Goal: Information Seeking & Learning: Learn about a topic

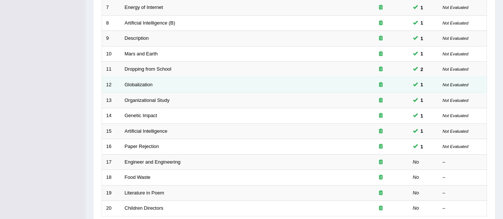
scroll to position [274, 0]
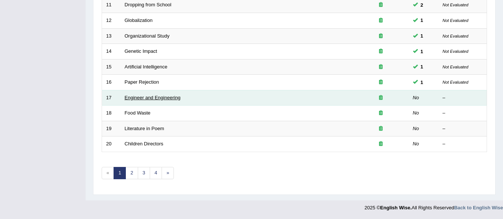
click at [133, 96] on link "Engineer and Engineering" at bounding box center [153, 98] width 56 height 6
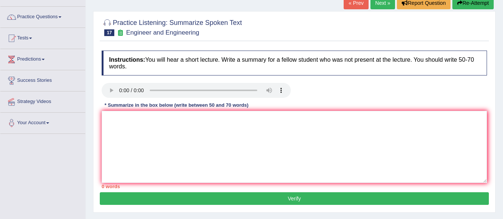
scroll to position [37, 0]
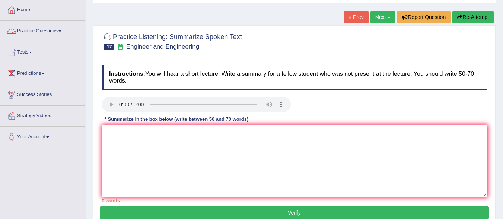
click at [36, 30] on link "Practice Questions" at bounding box center [42, 30] width 85 height 19
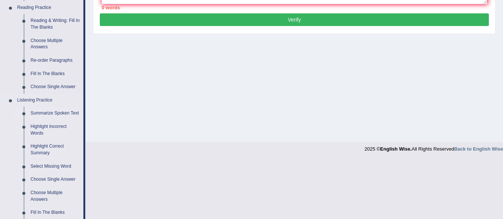
scroll to position [223, 0]
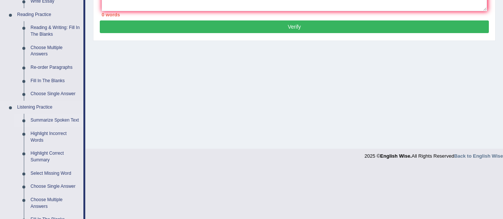
click at [51, 119] on link "Summarize Spoken Text" at bounding box center [55, 120] width 56 height 13
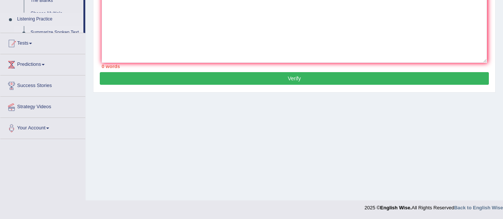
scroll to position [172, 0]
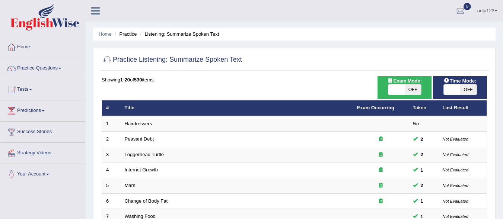
click at [414, 90] on span "OFF" at bounding box center [412, 89] width 16 height 10
checkbox input "true"
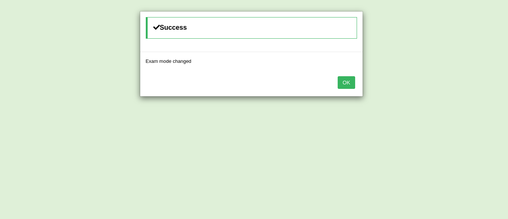
click at [349, 85] on button "OK" at bounding box center [346, 82] width 17 height 13
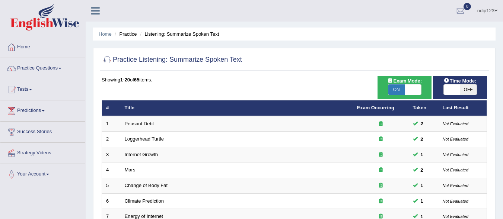
click at [471, 90] on span "OFF" at bounding box center [468, 89] width 16 height 10
checkbox input "true"
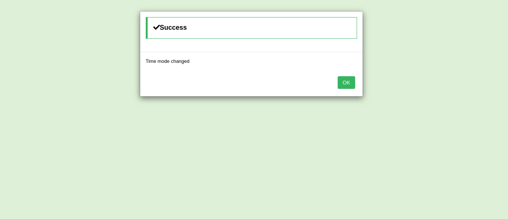
click at [341, 81] on button "OK" at bounding box center [346, 82] width 17 height 13
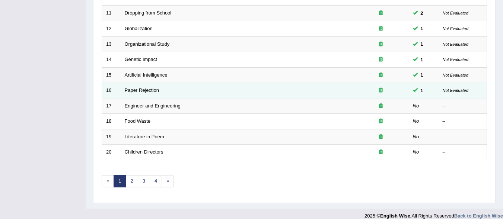
scroll to position [274, 0]
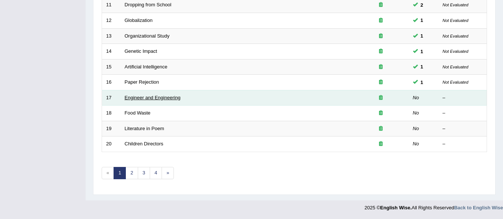
click at [147, 96] on link "Engineer and Engineering" at bounding box center [153, 98] width 56 height 6
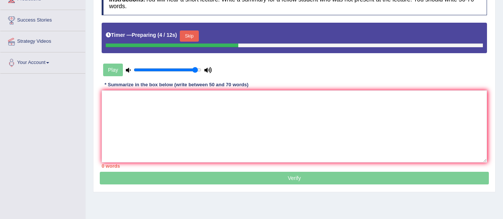
scroll to position [149, 0]
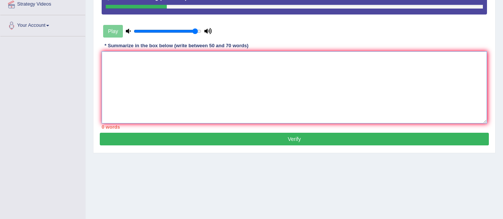
click at [198, 95] on textarea at bounding box center [294, 87] width 385 height 72
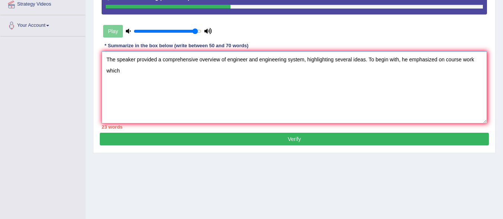
click at [474, 57] on textarea "The speaker provided a comprehensive overview of engineer and engineering syste…" at bounding box center [294, 87] width 385 height 72
click at [126, 67] on textarea "The speaker provided a comprehensive overview of engineer and engineering syste…" at bounding box center [294, 87] width 385 height 72
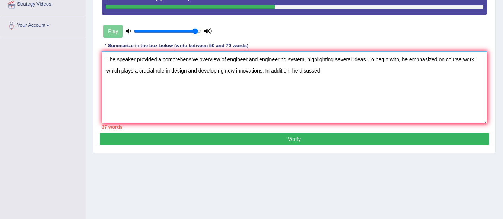
click at [305, 70] on textarea "The speaker provided a comprehensive overview of engineer and engineering syste…" at bounding box center [294, 87] width 385 height 72
click at [339, 71] on textarea "The speaker provided a comprehensive overview of engineer and engineering syste…" at bounding box center [294, 87] width 385 height 72
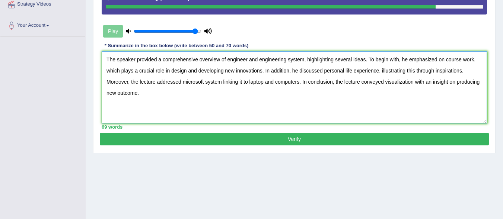
click at [263, 80] on textarea "The speaker provided a comprehensive overview of engineer and engineering syste…" at bounding box center [294, 87] width 385 height 72
click at [222, 80] on textarea "The speaker provided a comprehensive overview of engineer and engineering syste…" at bounding box center [294, 87] width 385 height 72
type textarea "The speaker provided a comprehensive overview of engineer and engineering syste…"
click at [295, 137] on button "Verify" at bounding box center [294, 139] width 389 height 13
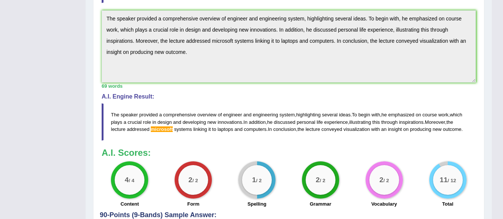
scroll to position [260, 0]
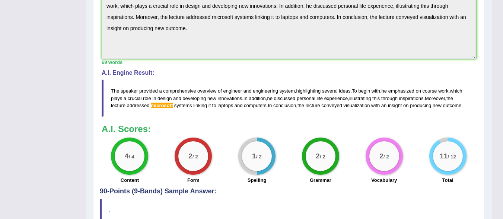
click at [157, 106] on span "microsoft" at bounding box center [162, 106] width 22 height 6
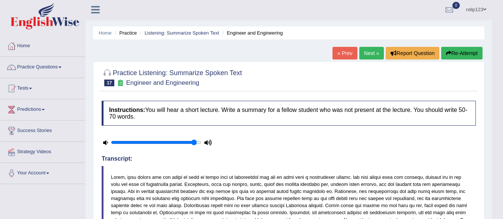
scroll to position [0, 0]
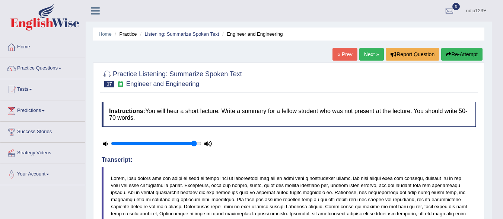
drag, startPoint x: 368, startPoint y: 54, endPoint x: 361, endPoint y: 54, distance: 7.1
click at [368, 54] on link "Next »" at bounding box center [371, 54] width 25 height 13
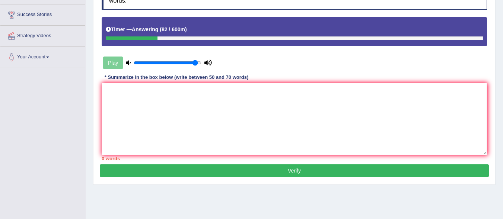
scroll to position [149, 0]
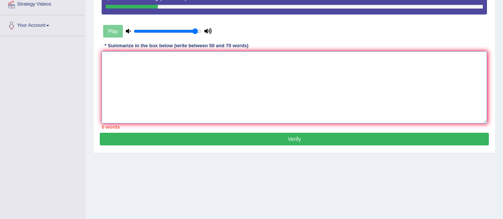
click at [224, 78] on textarea at bounding box center [294, 87] width 385 height 72
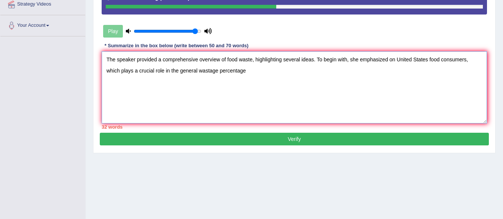
drag, startPoint x: 199, startPoint y: 70, endPoint x: 213, endPoint y: 79, distance: 17.2
click at [217, 74] on textarea "The speaker provided a comprehensive overview of food waste, highlighting sever…" at bounding box center [294, 87] width 385 height 72
click at [262, 70] on textarea "The speaker provided a comprehensive overview of food waste, highlighting sever…" at bounding box center [294, 87] width 385 height 72
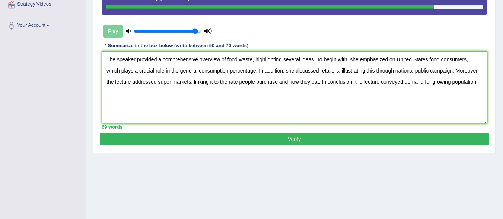
click at [177, 71] on textarea "The speaker provided a comprehensive overview of food waste, highlighting sever…" at bounding box center [294, 87] width 385 height 72
click at [472, 83] on textarea "The speaker provided a comprehensive overview of food waste, highlighting sever…" at bounding box center [294, 87] width 385 height 72
type textarea "The speaker provided a comprehensive overview of food waste, highlighting sever…"
click at [300, 140] on button "Verify" at bounding box center [294, 139] width 389 height 13
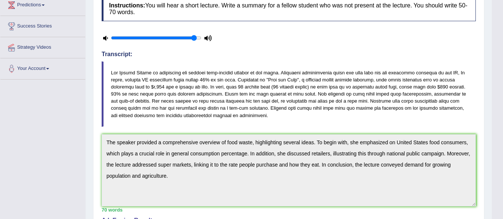
scroll to position [0, 0]
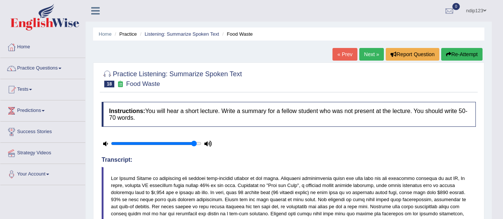
click at [367, 54] on link "Next »" at bounding box center [371, 54] width 25 height 13
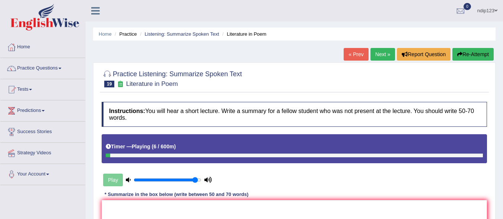
click at [356, 56] on link "« Prev" at bounding box center [355, 54] width 25 height 13
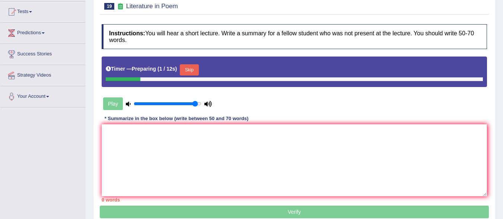
scroll to position [37, 0]
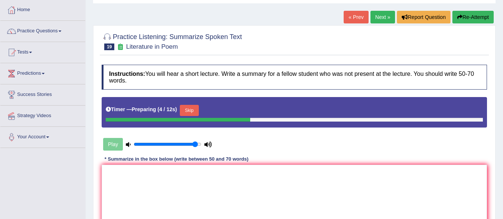
click at [191, 110] on button "Skip" at bounding box center [189, 110] width 19 height 11
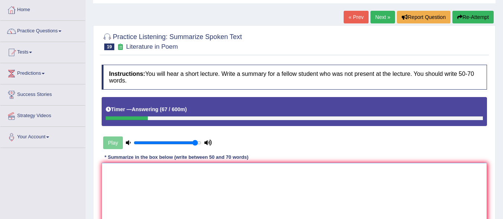
click at [191, 182] on textarea at bounding box center [294, 199] width 385 height 72
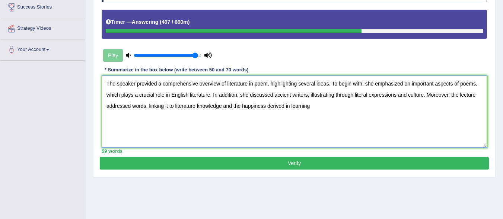
scroll to position [112, 0]
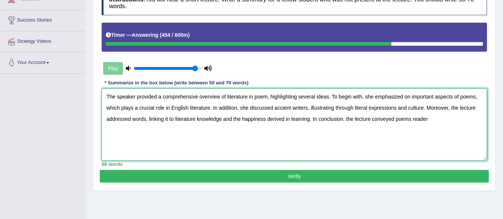
click at [410, 119] on textarea "The speaker provided a comprehensive overview of literature in poem, highlighti…" at bounding box center [294, 125] width 385 height 72
drag, startPoint x: 481, startPoint y: 118, endPoint x: 465, endPoint y: 118, distance: 15.6
click at [465, 118] on textarea "The speaker provided a comprehensive overview of literature in poem, highlighti…" at bounding box center [294, 125] width 385 height 72
click at [355, 107] on textarea "The speaker provided a comprehensive overview of literature in poem, highlighti…" at bounding box center [294, 125] width 385 height 72
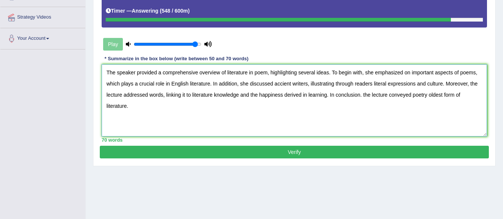
scroll to position [149, 0]
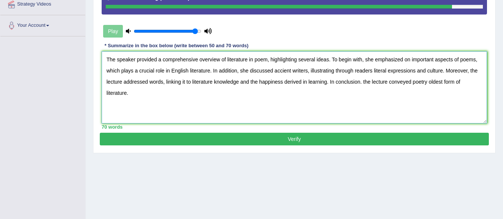
type textarea "The speaker provided a comprehensive overview of literature in poem, highlighti…"
click at [303, 137] on button "Verify" at bounding box center [294, 139] width 389 height 13
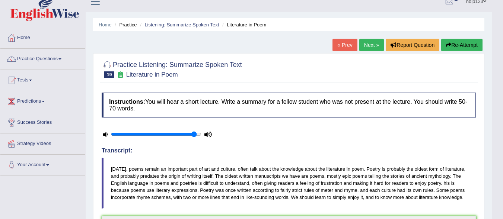
scroll to position [0, 0]
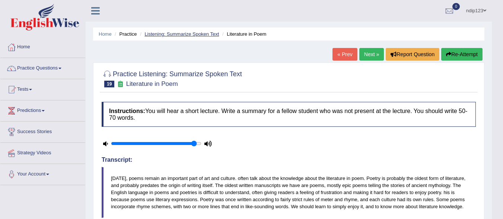
click at [163, 33] on link "Listening: Summarize Spoken Text" at bounding box center [181, 34] width 74 height 6
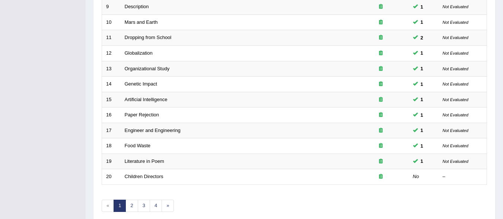
scroll to position [274, 0]
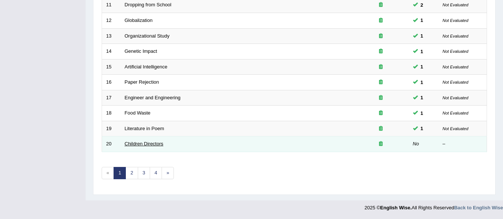
click at [146, 141] on link "Children Directors" at bounding box center [144, 144] width 39 height 6
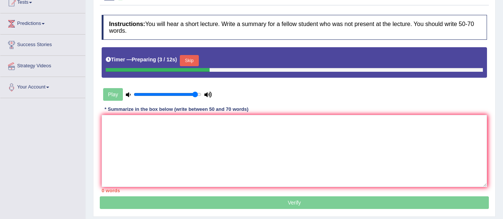
scroll to position [112, 0]
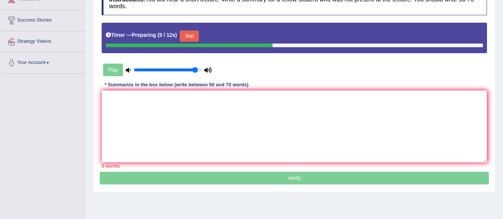
click at [192, 33] on button "Skip" at bounding box center [189, 36] width 19 height 11
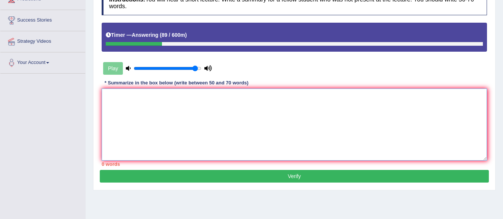
click at [159, 105] on textarea at bounding box center [294, 125] width 385 height 72
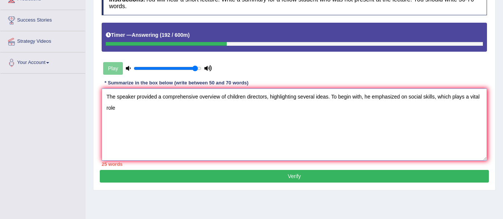
drag, startPoint x: 470, startPoint y: 98, endPoint x: 483, endPoint y: 95, distance: 13.9
click at [483, 95] on textarea "The speaker provided a comprehensive overview of children directors, highlighti…" at bounding box center [294, 125] width 385 height 72
click at [139, 111] on textarea "The speaker provided a comprehensive overview of children directors, highlighti…" at bounding box center [294, 125] width 385 height 72
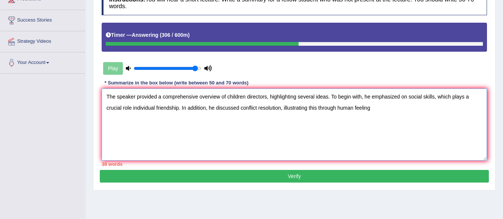
click at [335, 108] on textarea "The speaker provided a comprehensive overview of children directors, highlighti…" at bounding box center [294, 125] width 385 height 72
click at [376, 110] on textarea "The speaker provided a comprehensive overview of children directors, highlighti…" at bounding box center [294, 125] width 385 height 72
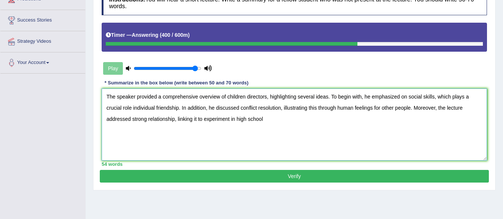
click at [231, 118] on textarea "The speaker provided a comprehensive overview of children directors, highlighti…" at bounding box center [294, 125] width 385 height 72
click at [304, 118] on textarea "The speaker provided a comprehensive overview of children directors, highlighti…" at bounding box center [294, 125] width 385 height 72
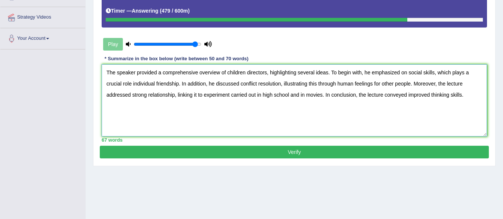
scroll to position [172, 0]
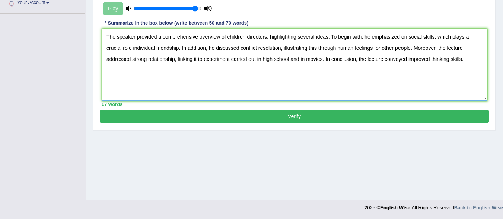
type textarea "The speaker provided a comprehensive overview of children directors, highlighti…"
click at [290, 117] on button "Verify" at bounding box center [294, 116] width 389 height 13
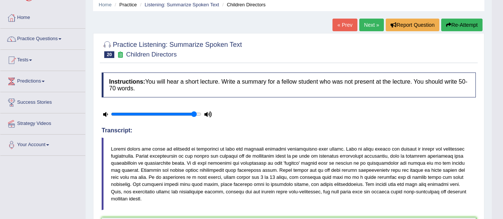
scroll to position [0, 0]
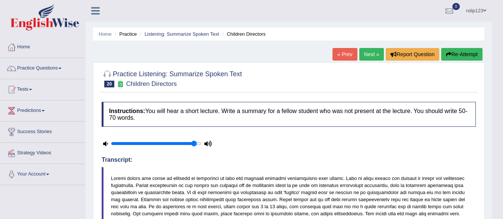
click at [367, 52] on link "Next »" at bounding box center [371, 54] width 25 height 13
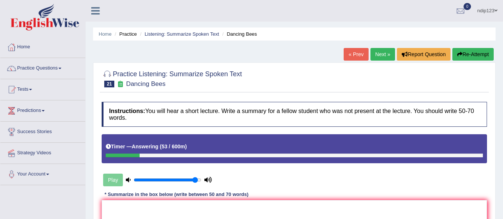
click at [354, 52] on link "« Prev" at bounding box center [355, 54] width 25 height 13
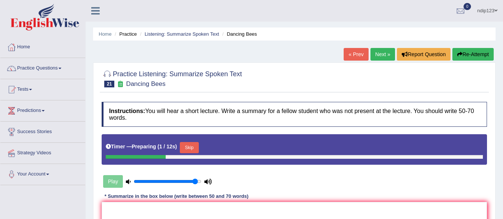
click at [198, 145] on button "Skip" at bounding box center [189, 147] width 19 height 11
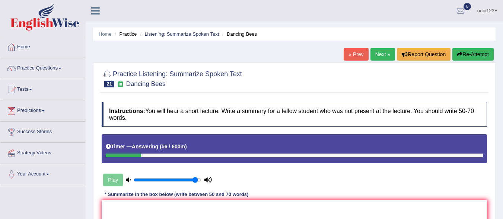
scroll to position [74, 0]
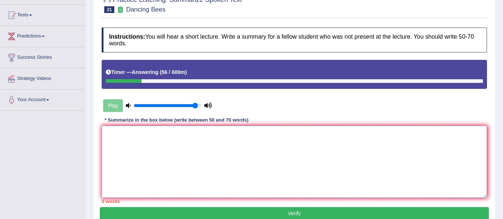
click at [203, 161] on textarea at bounding box center [294, 162] width 385 height 72
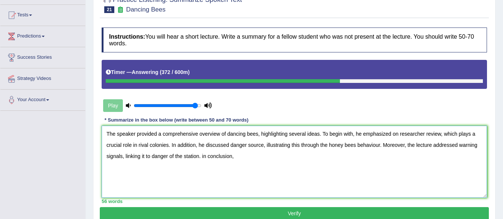
click at [204, 155] on textarea "The speaker provided a comprehensive overview of dancing bees, highlighting sev…" at bounding box center [294, 162] width 385 height 72
click at [246, 158] on textarea "The speaker provided a comprehensive overview of dancing bees, highlighting sev…" at bounding box center [294, 162] width 385 height 72
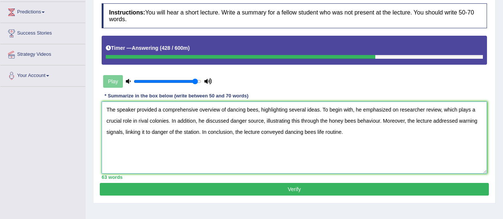
scroll to position [112, 0]
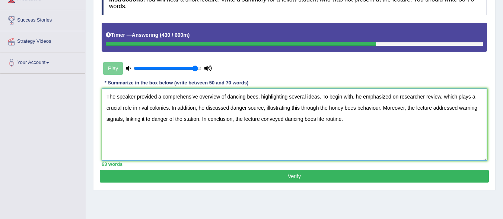
type textarea "The speaker provided a comprehensive overview of dancing bees, highlighting sev…"
click at [285, 175] on button "Verify" at bounding box center [294, 176] width 389 height 13
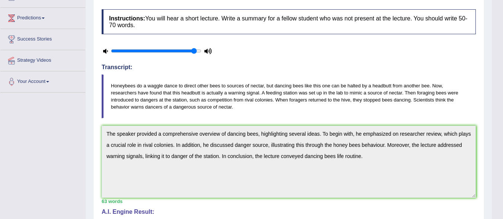
scroll to position [0, 0]
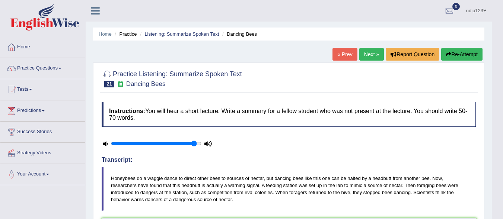
click at [40, 67] on link "Practice Questions" at bounding box center [42, 67] width 85 height 19
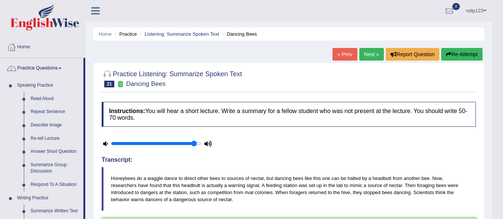
click at [369, 52] on link "Next »" at bounding box center [371, 54] width 25 height 13
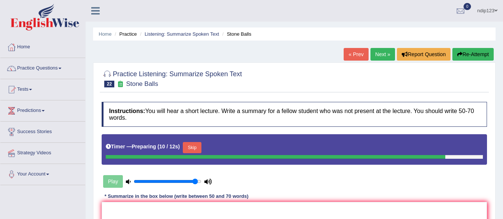
click at [31, 65] on link "Practice Questions" at bounding box center [42, 67] width 85 height 19
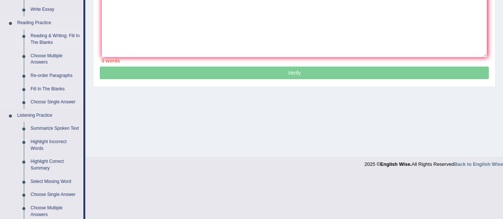
scroll to position [223, 0]
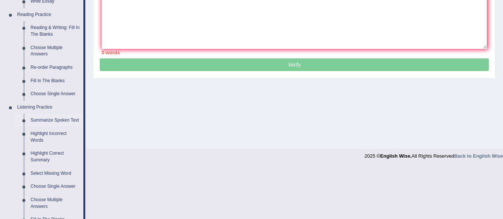
click at [48, 118] on link "Summarize Spoken Text" at bounding box center [55, 120] width 56 height 13
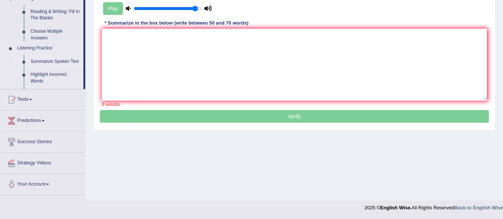
scroll to position [172, 0]
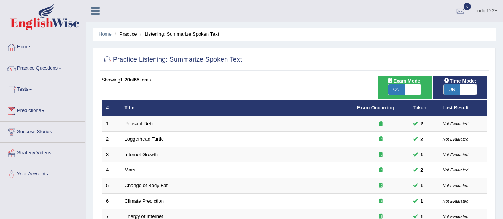
click at [398, 90] on span "ON" at bounding box center [396, 89] width 16 height 10
checkbox input "false"
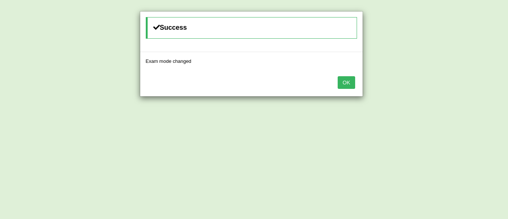
click at [349, 83] on button "OK" at bounding box center [346, 82] width 17 height 13
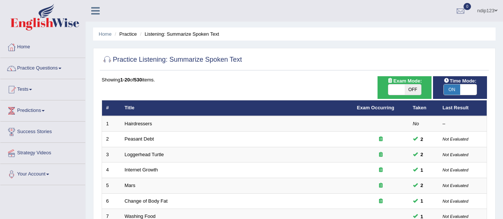
click at [454, 87] on span "ON" at bounding box center [452, 89] width 16 height 10
checkbox input "false"
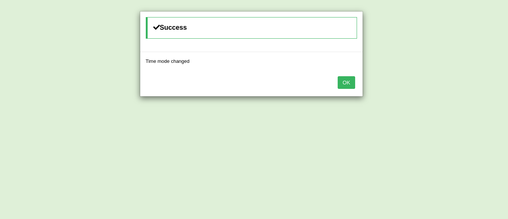
click at [347, 81] on button "OK" at bounding box center [346, 82] width 17 height 13
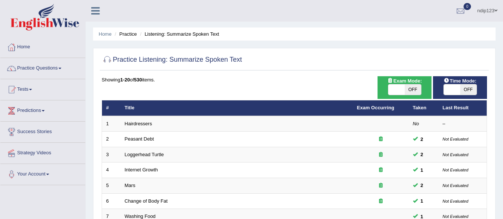
click at [45, 64] on link "Practice Questions" at bounding box center [42, 67] width 85 height 19
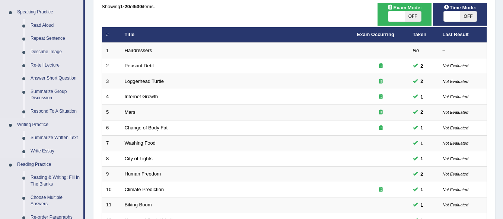
scroll to position [74, 0]
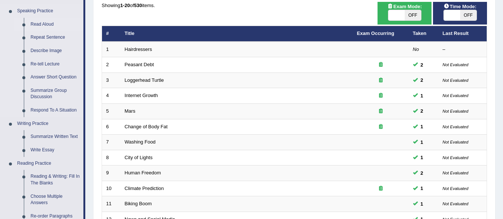
click at [48, 23] on link "Read Aloud" at bounding box center [55, 24] width 56 height 13
